Goal: Task Accomplishment & Management: Manage account settings

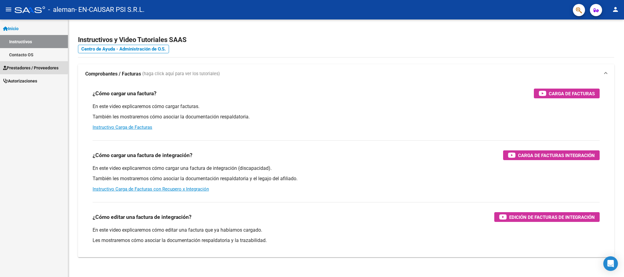
click at [17, 68] on span "Prestadores / Proveedores" at bounding box center [30, 68] width 55 height 7
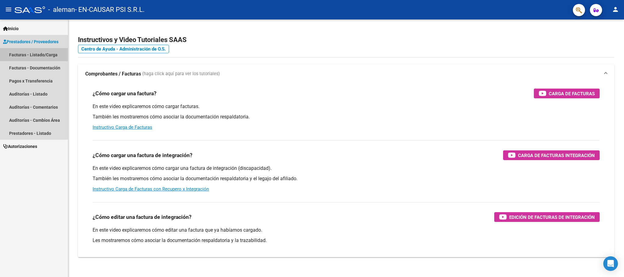
click at [27, 54] on link "Facturas - Listado/Carga" at bounding box center [34, 54] width 68 height 13
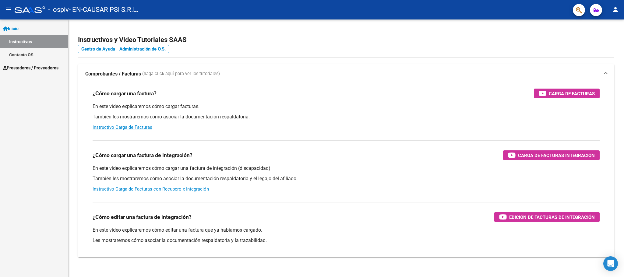
click at [39, 68] on span "Prestadores / Proveedores" at bounding box center [30, 68] width 55 height 7
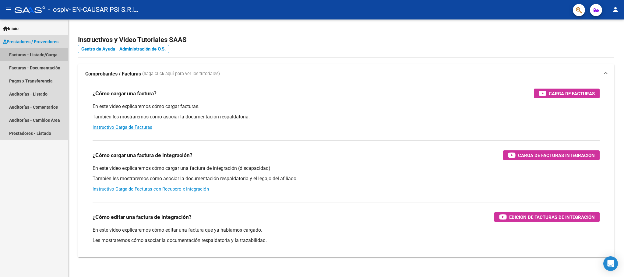
click at [44, 52] on link "Facturas - Listado/Carga" at bounding box center [34, 54] width 68 height 13
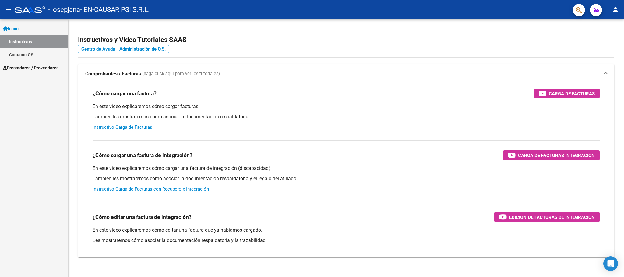
click at [33, 68] on span "Prestadores / Proveedores" at bounding box center [30, 68] width 55 height 7
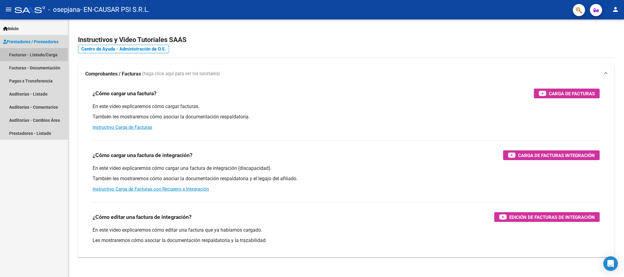
click at [33, 56] on link "Facturas - Listado/Carga" at bounding box center [34, 54] width 68 height 13
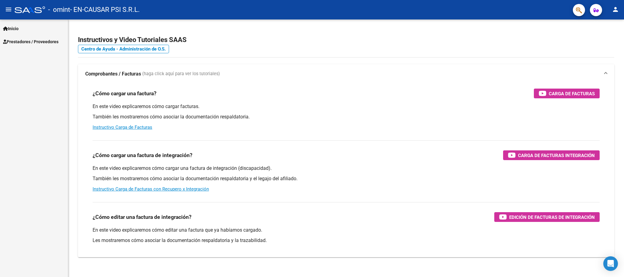
click at [20, 41] on span "Prestadores / Proveedores" at bounding box center [30, 41] width 55 height 7
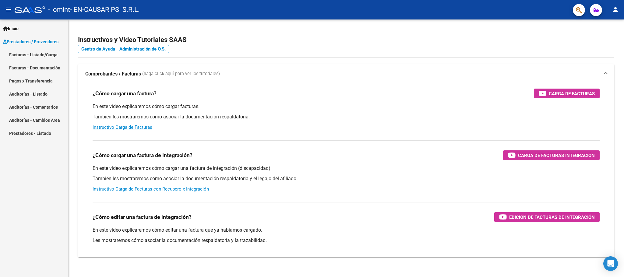
click at [26, 54] on link "Facturas - Listado/Carga" at bounding box center [34, 54] width 68 height 13
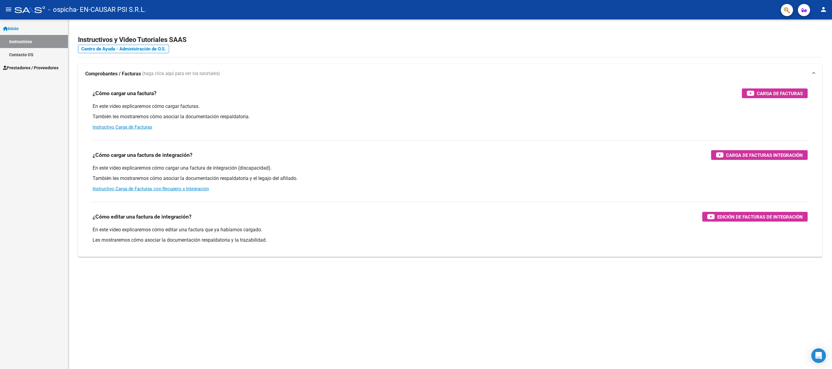
click at [13, 70] on span "Prestadores / Proveedores" at bounding box center [30, 68] width 55 height 7
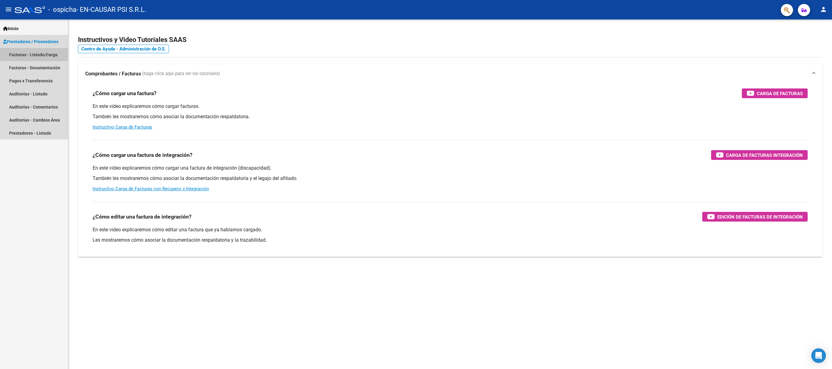
click at [35, 55] on link "Facturas - Listado/Carga" at bounding box center [34, 54] width 68 height 13
